Goal: Task Accomplishment & Management: Use online tool/utility

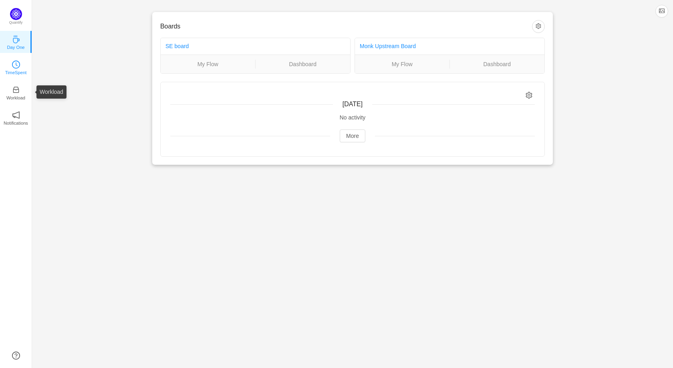
click at [14, 64] on icon "icon: clock-circle" at bounding box center [16, 64] width 8 height 8
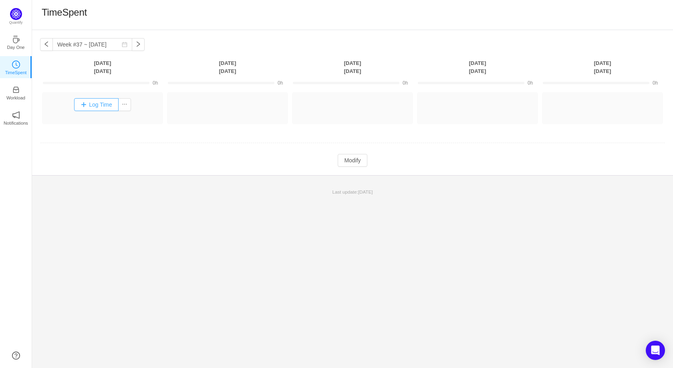
click at [97, 105] on button "Log Time" at bounding box center [96, 104] width 44 height 13
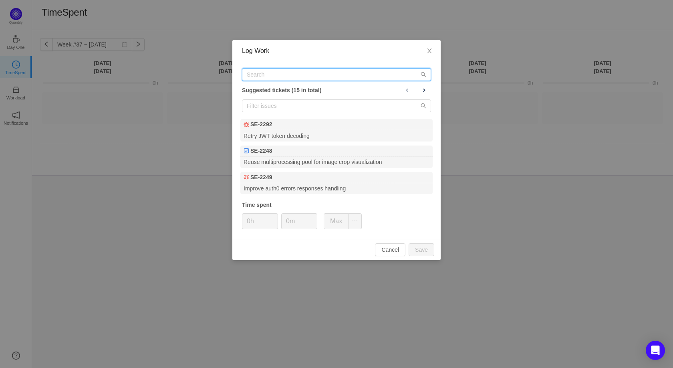
click at [262, 71] on input "text" at bounding box center [336, 74] width 189 height 13
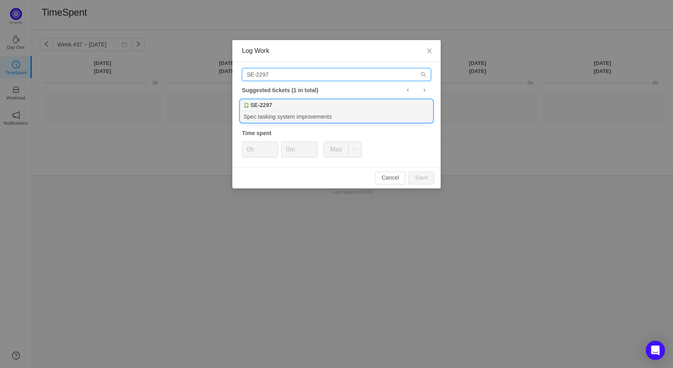
type input "SE-2297"
click at [266, 116] on div "Spec tasking system improvements" at bounding box center [336, 116] width 192 height 11
click at [253, 148] on input "0h" at bounding box center [259, 149] width 35 height 15
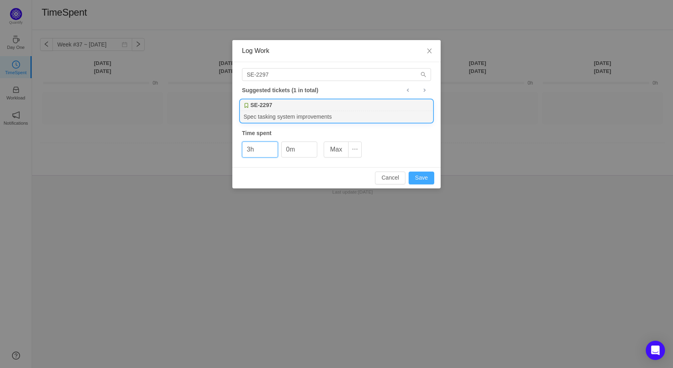
click at [425, 175] on button "Save" at bounding box center [421, 177] width 26 height 13
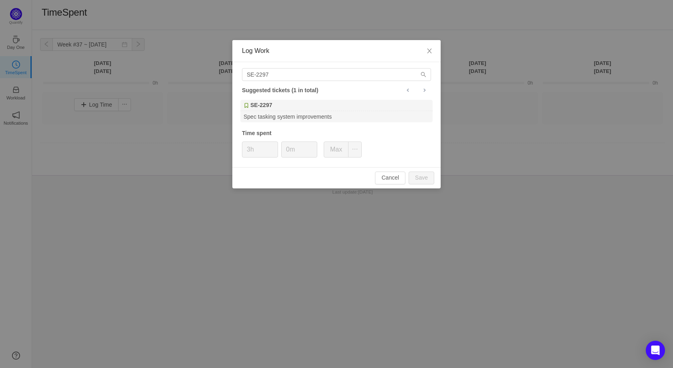
type input "0h"
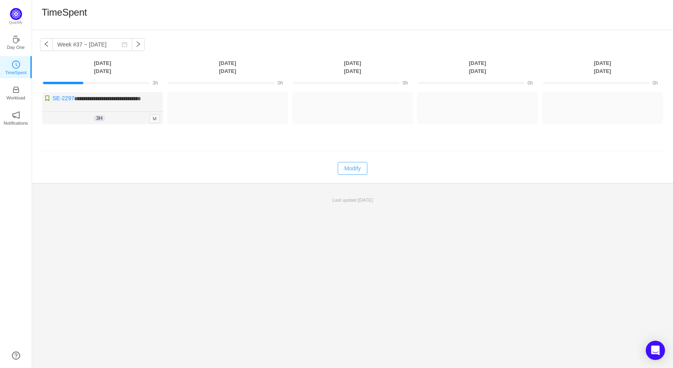
click at [351, 173] on button "Modify" at bounding box center [352, 168] width 29 height 13
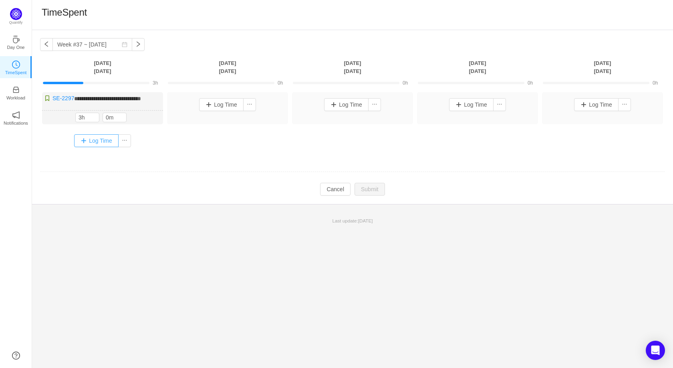
click at [106, 147] on button "Log Time" at bounding box center [96, 140] width 44 height 13
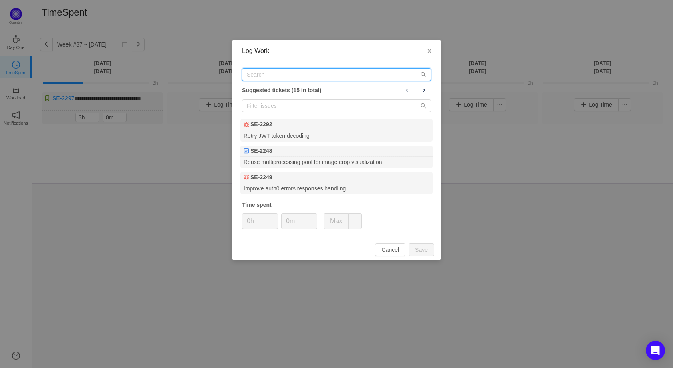
click at [259, 79] on input "text" at bounding box center [336, 74] width 189 height 13
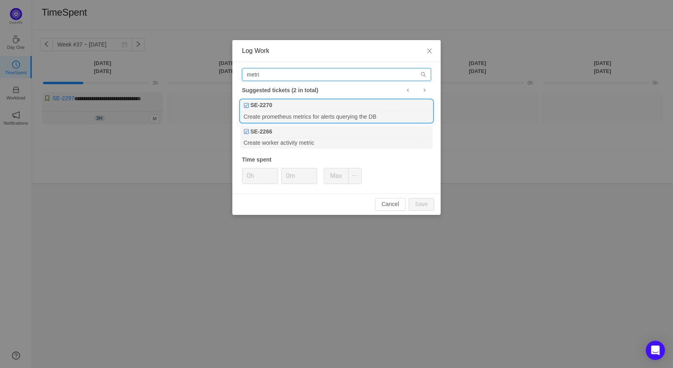
type input "metri"
click at [288, 105] on div "SE-2270" at bounding box center [336, 105] width 192 height 11
click at [252, 174] on input "0h" at bounding box center [259, 175] width 35 height 15
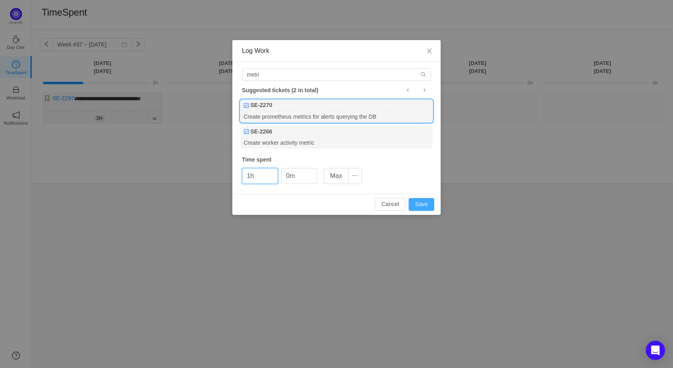
click at [421, 210] on button "Save" at bounding box center [421, 204] width 26 height 13
type input "0h"
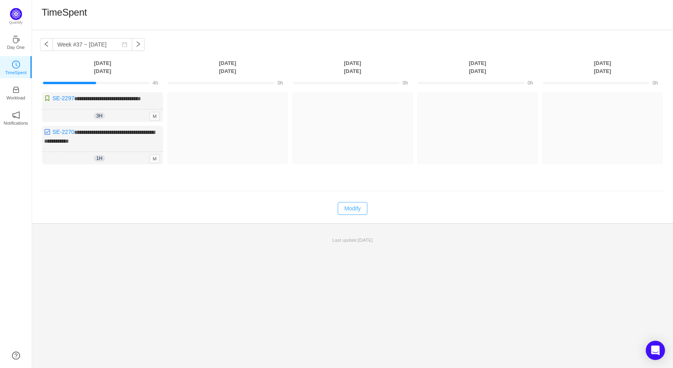
click at [354, 215] on button "Modify" at bounding box center [352, 208] width 29 height 13
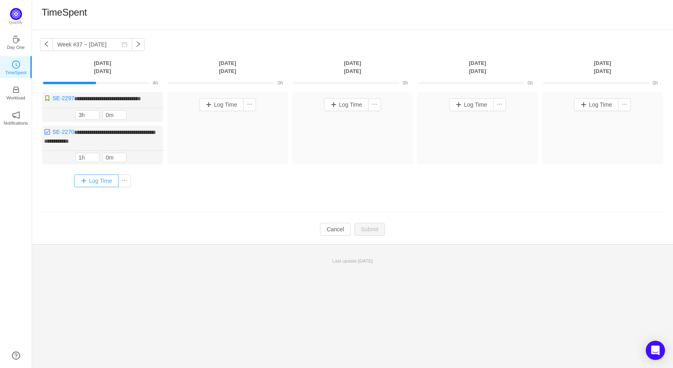
click at [89, 187] on button "Log Time" at bounding box center [96, 180] width 44 height 13
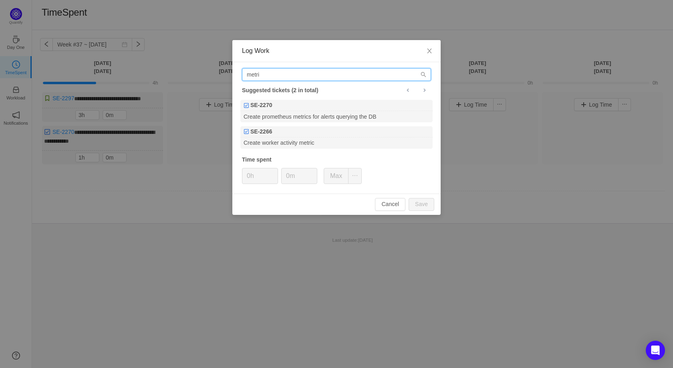
click at [273, 72] on input "metri" at bounding box center [336, 74] width 189 height 13
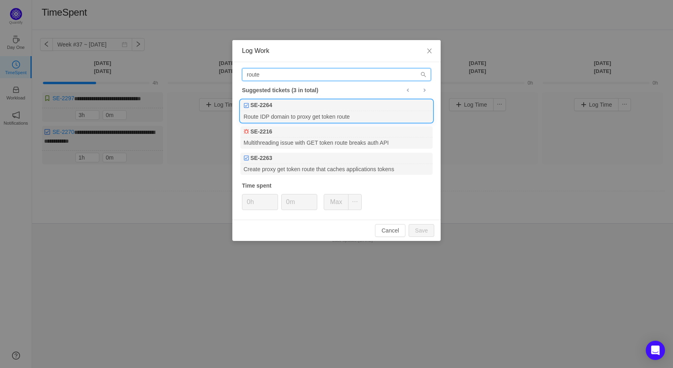
type input "route"
click at [334, 112] on div "Route IDP domain to proxy get token route" at bounding box center [336, 116] width 192 height 11
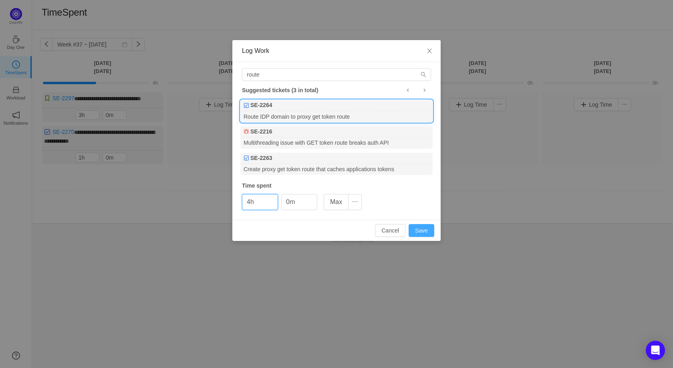
click at [420, 229] on button "Save" at bounding box center [421, 230] width 26 height 13
type input "0h"
